Goal: Task Accomplishment & Management: Use online tool/utility

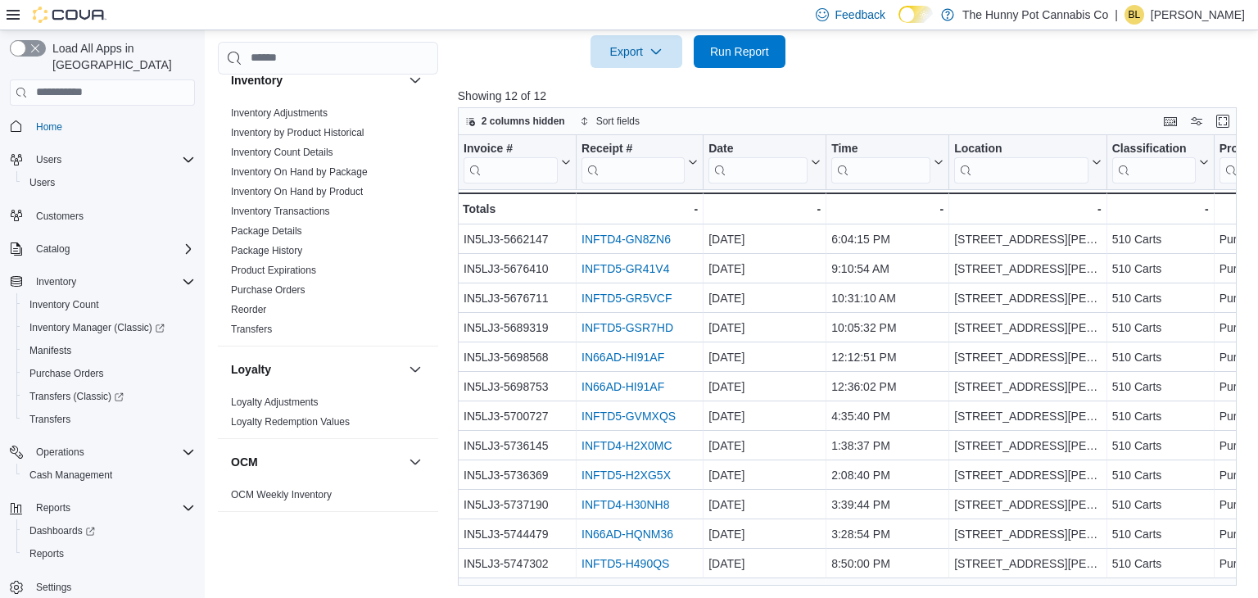
scroll to position [295, 0]
click at [323, 192] on link "Inventory On Hand by Product" at bounding box center [297, 190] width 132 height 11
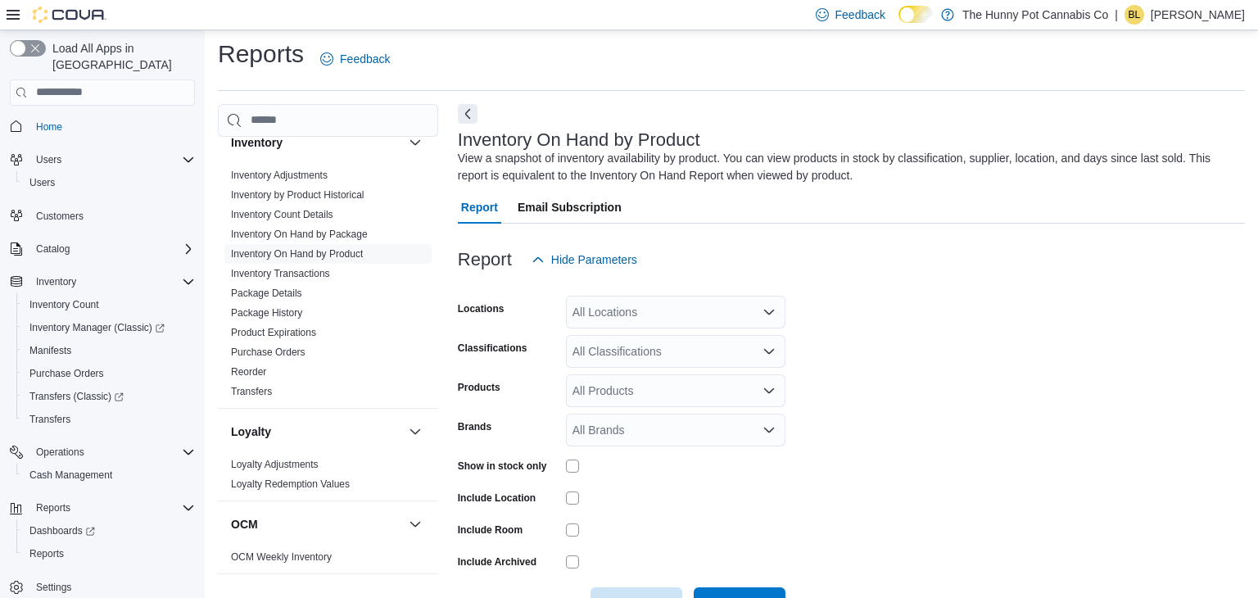
scroll to position [55, 0]
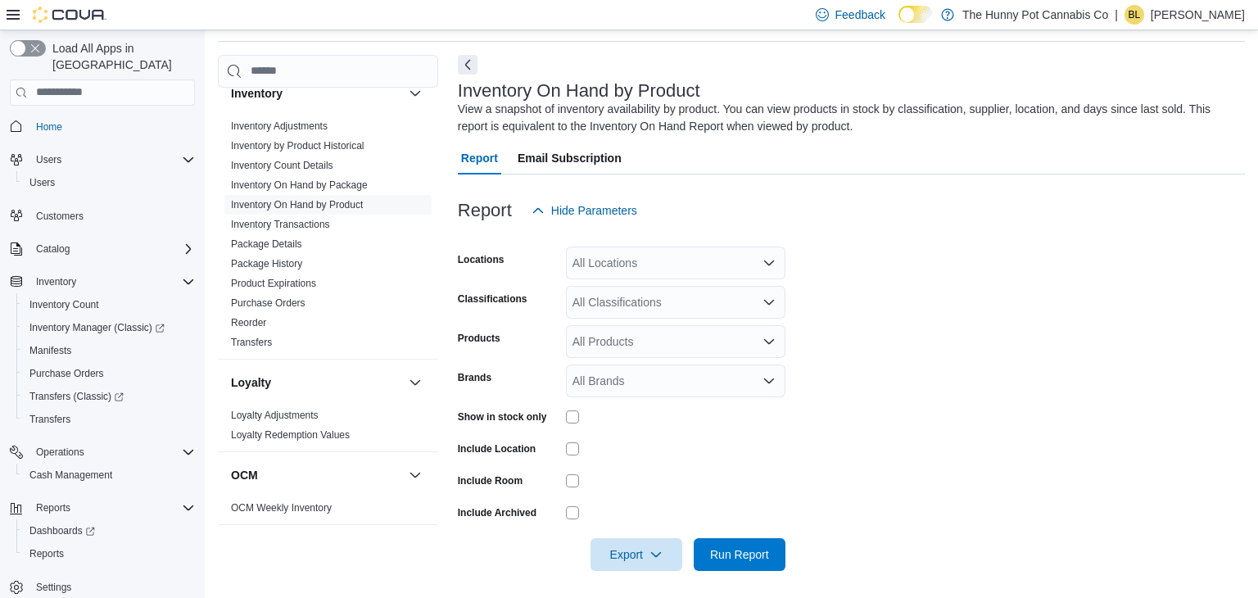
click at [646, 260] on div "All Locations" at bounding box center [675, 262] width 219 height 33
type input "****"
click at [662, 287] on span "[STREET_ADDRESS][PERSON_NAME]" at bounding box center [705, 290] width 208 height 16
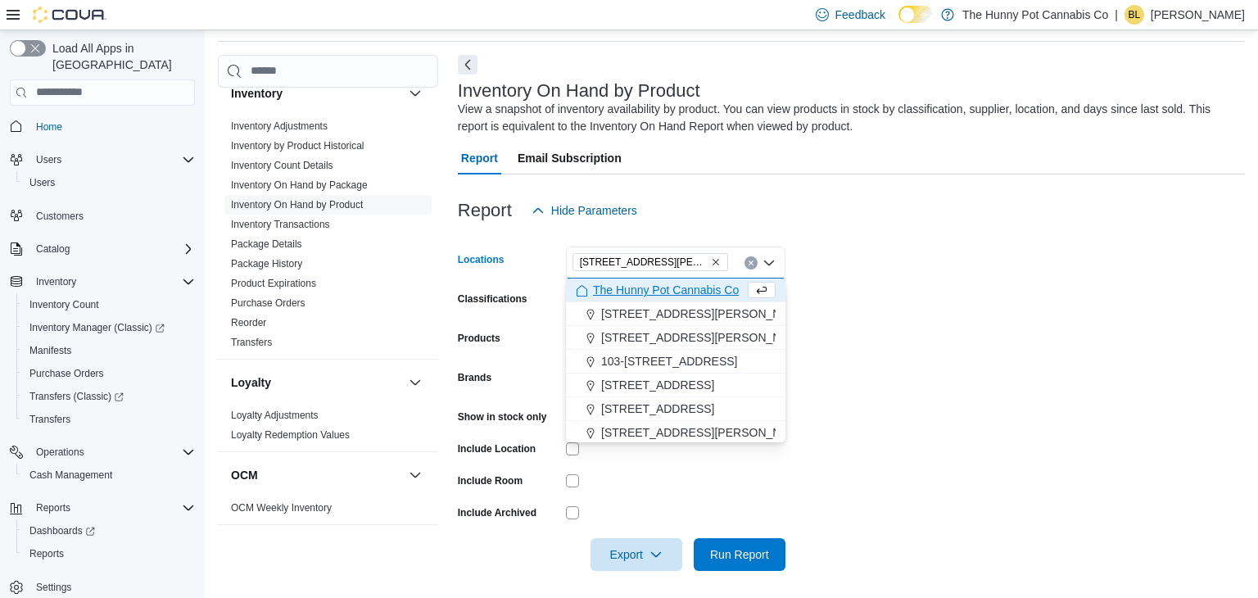
click at [868, 272] on form "Locations [STREET_ADDRESS][PERSON_NAME] Selected. [STREET_ADDRESS] Press Backsp…" at bounding box center [851, 399] width 787 height 344
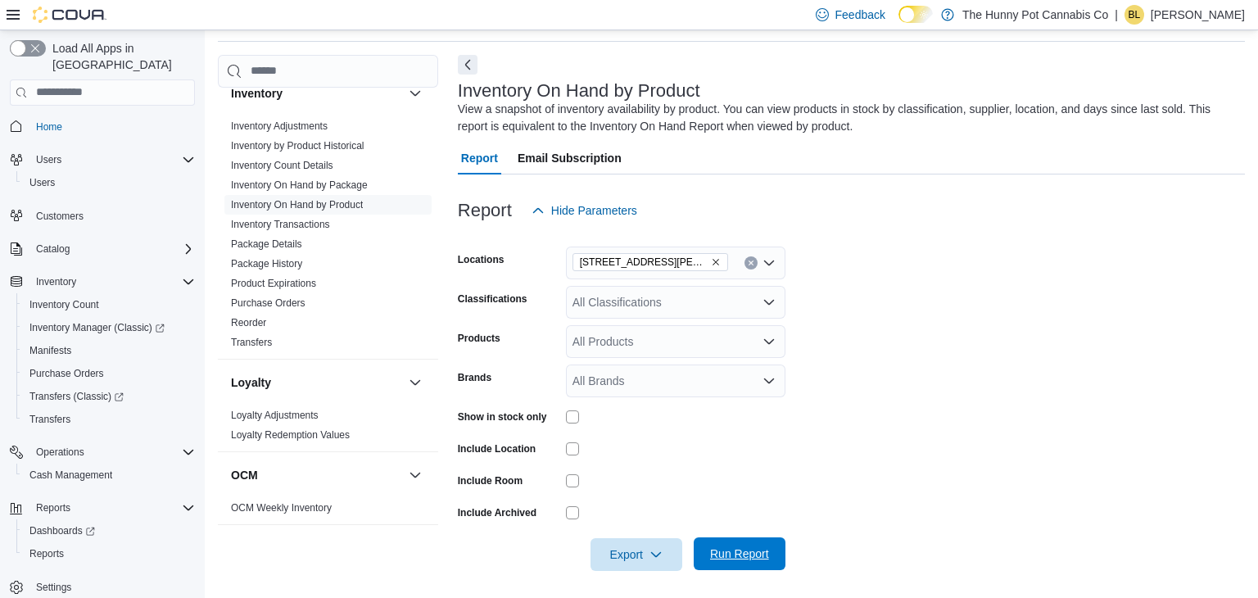
click at [742, 545] on span "Run Report" at bounding box center [739, 553] width 72 height 33
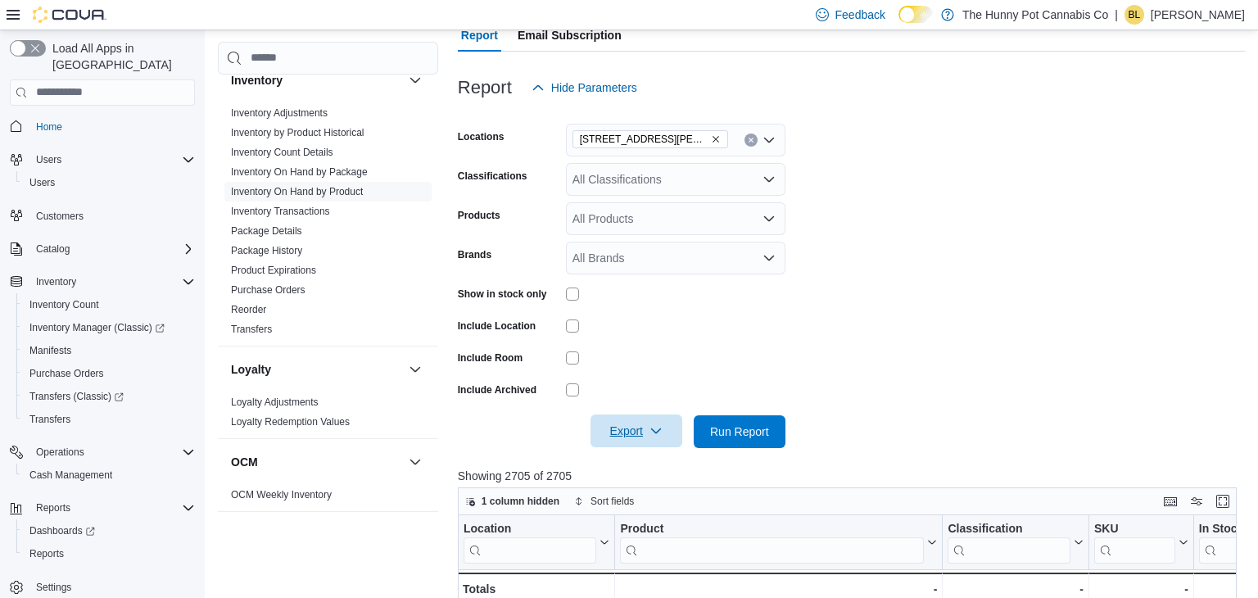
click at [644, 432] on span "Export" at bounding box center [636, 430] width 72 height 33
click at [646, 467] on span "Export to Excel" at bounding box center [639, 463] width 74 height 13
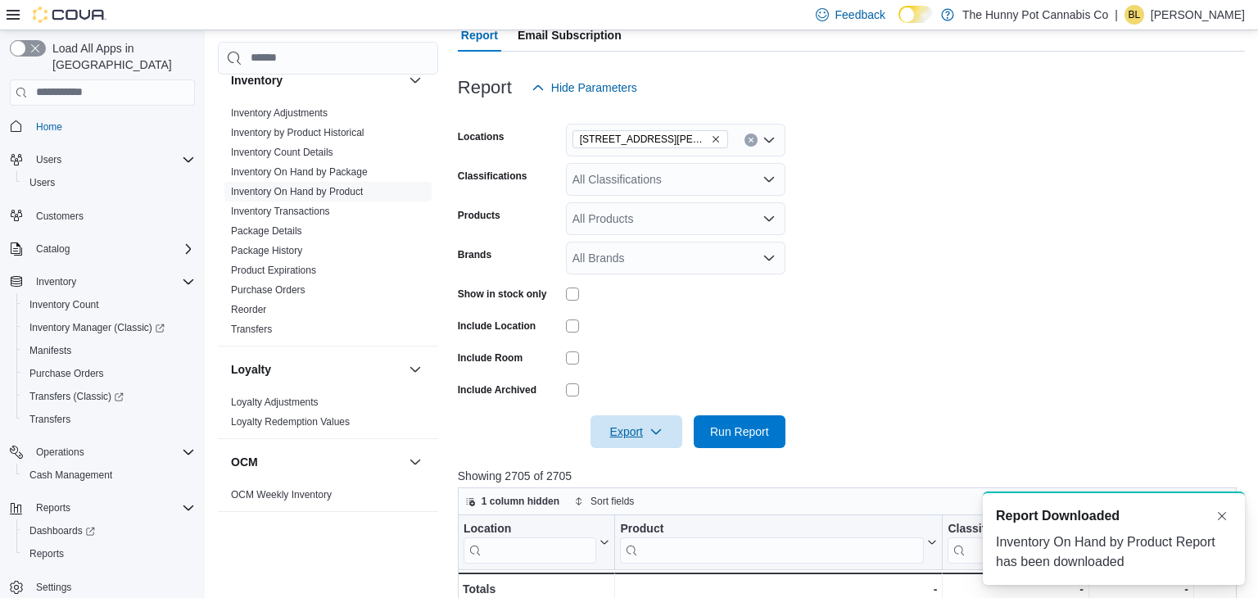
scroll to position [0, 0]
